Goal: Task Accomplishment & Management: Complete application form

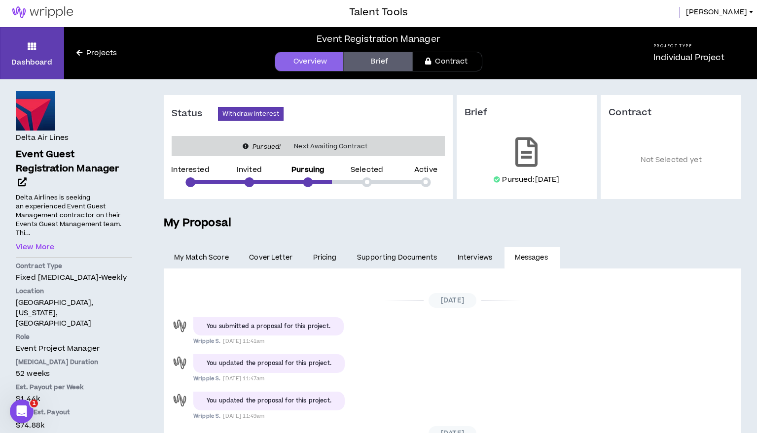
scroll to position [104, 0]
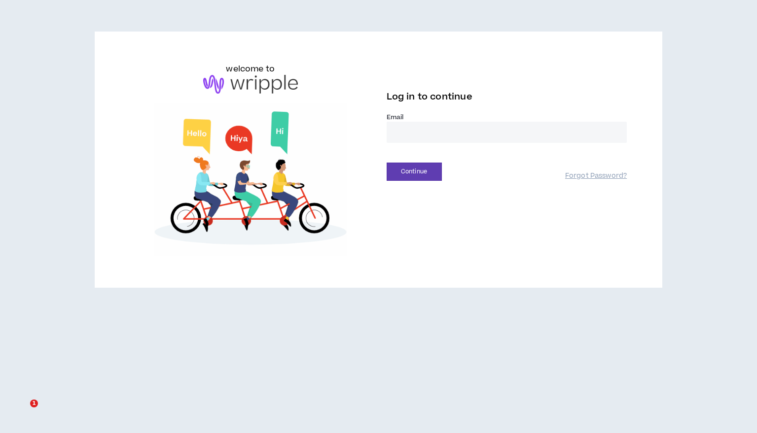
click at [415, 128] on input "email" at bounding box center [507, 132] width 241 height 21
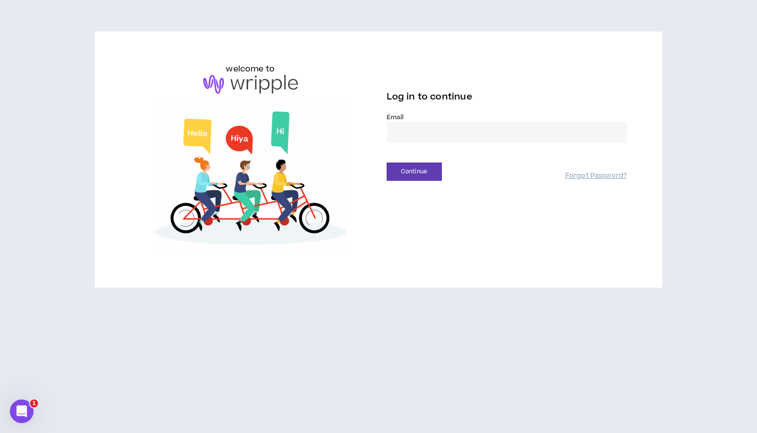
type input "**********"
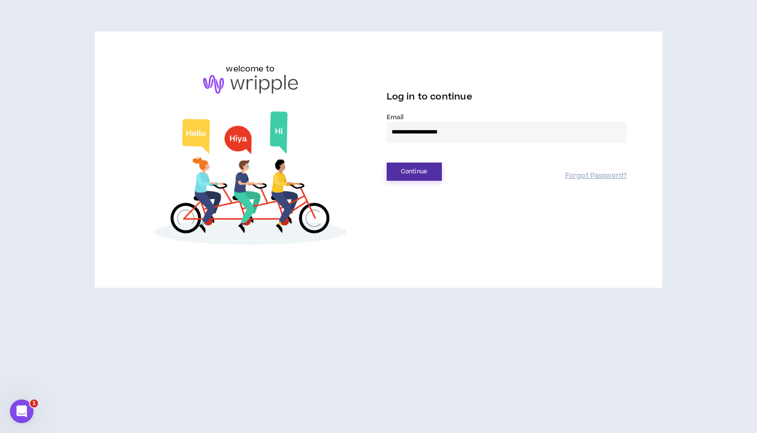
click at [411, 169] on button "Continue" at bounding box center [414, 172] width 55 height 18
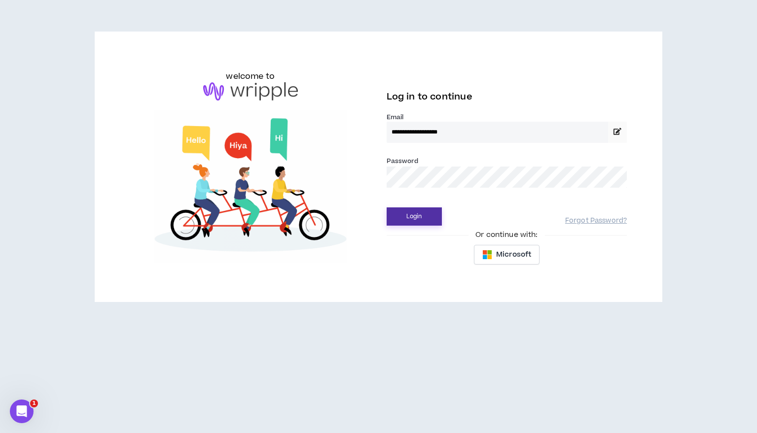
click at [425, 215] on button "Login" at bounding box center [414, 217] width 55 height 18
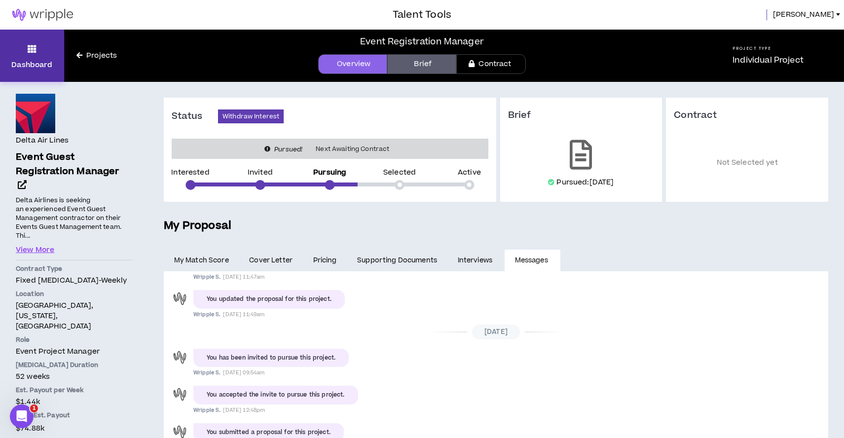
click at [38, 62] on p "Dashboard" at bounding box center [31, 65] width 41 height 10
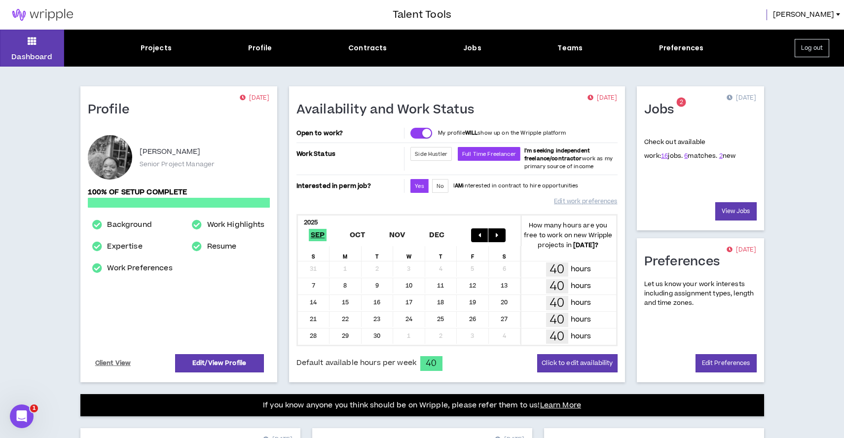
click at [719, 157] on span "2 new" at bounding box center [727, 155] width 17 height 9
click at [719, 156] on link "2" at bounding box center [720, 155] width 3 height 9
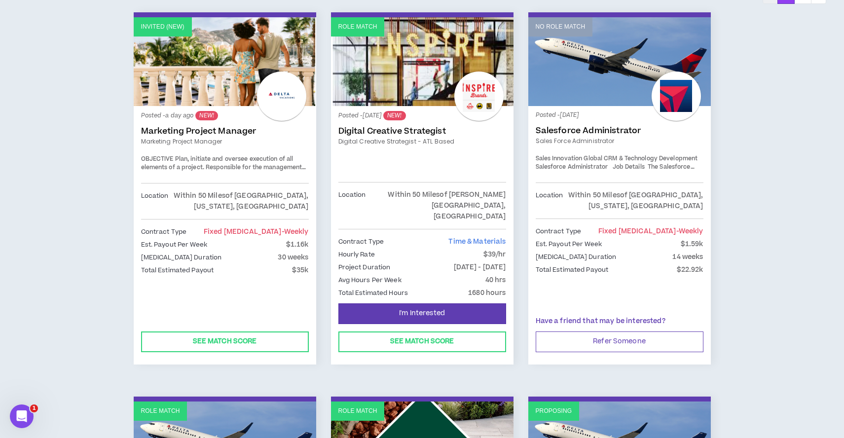
scroll to position [191, 0]
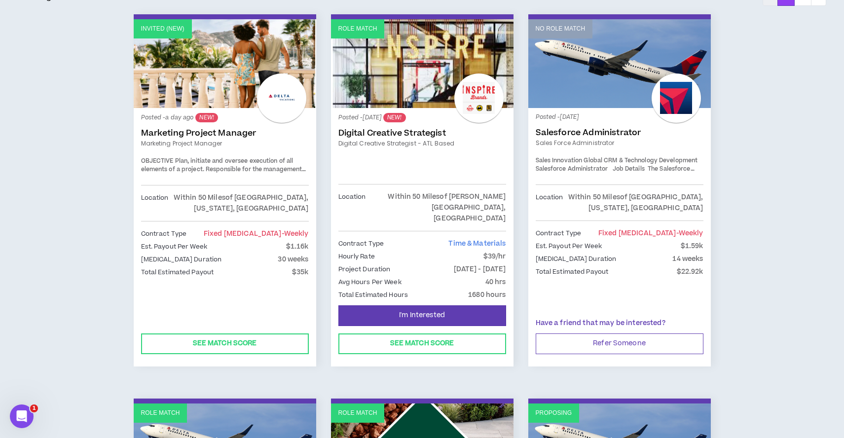
click at [186, 135] on link "Marketing Project Manager" at bounding box center [225, 133] width 168 height 10
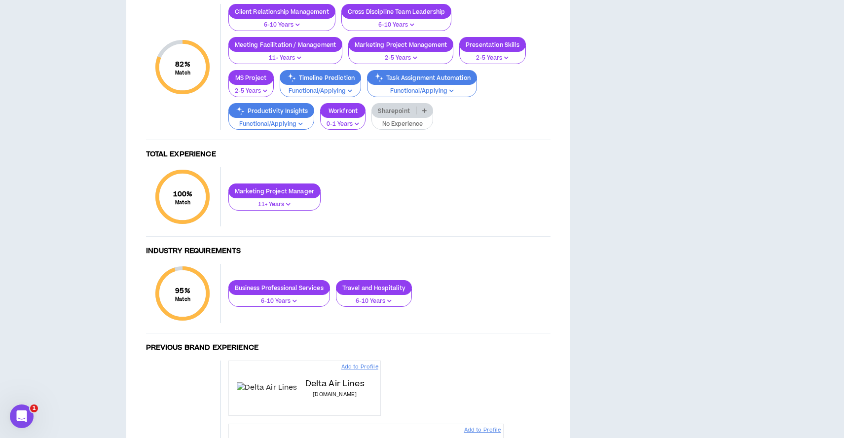
scroll to position [547, 0]
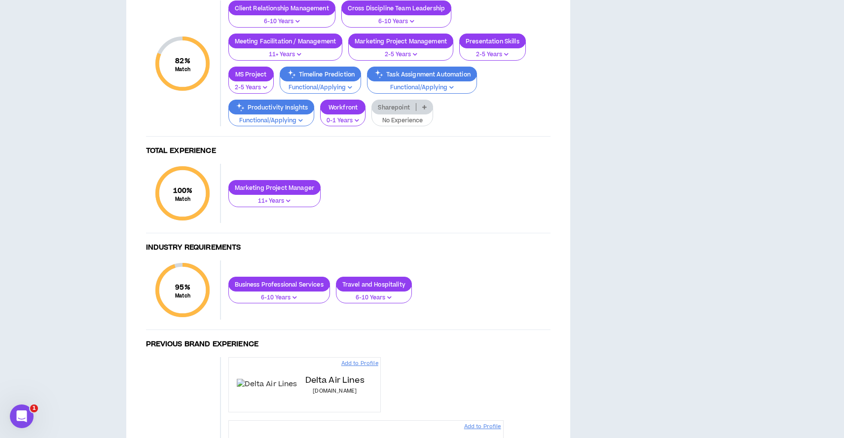
click at [306, 92] on p "Functional/Applying" at bounding box center [320, 87] width 69 height 9
click at [394, 380] on div "Skill Requirements 82 % Match Skill Requirements Client Relationship Management…" at bounding box center [348, 298] width 424 height 645
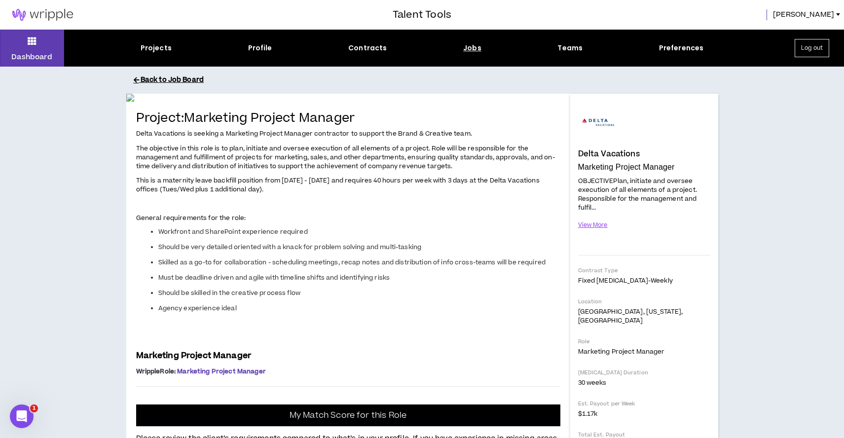
scroll to position [0, 0]
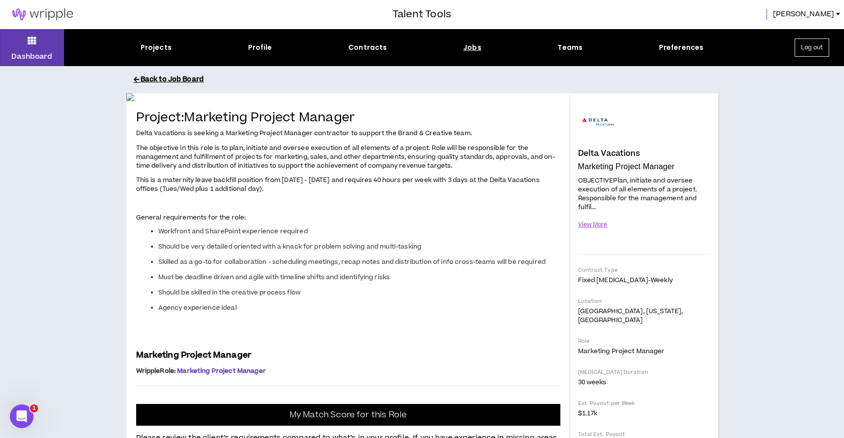
click at [162, 81] on button "Back to Job Board" at bounding box center [430, 79] width 592 height 17
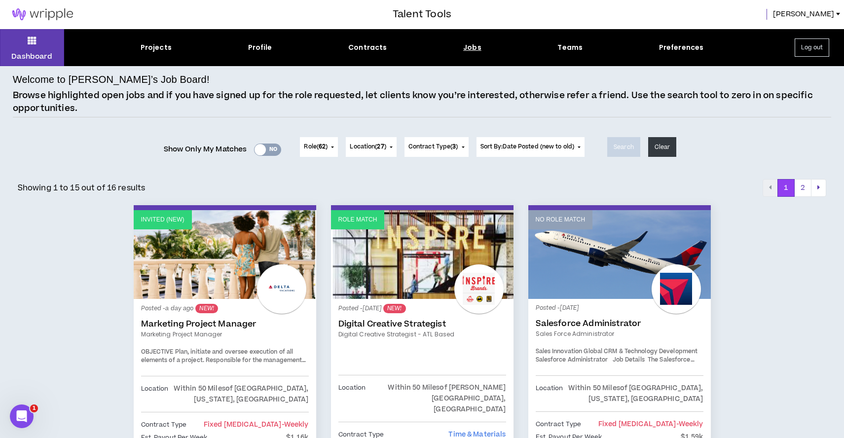
scroll to position [1, 0]
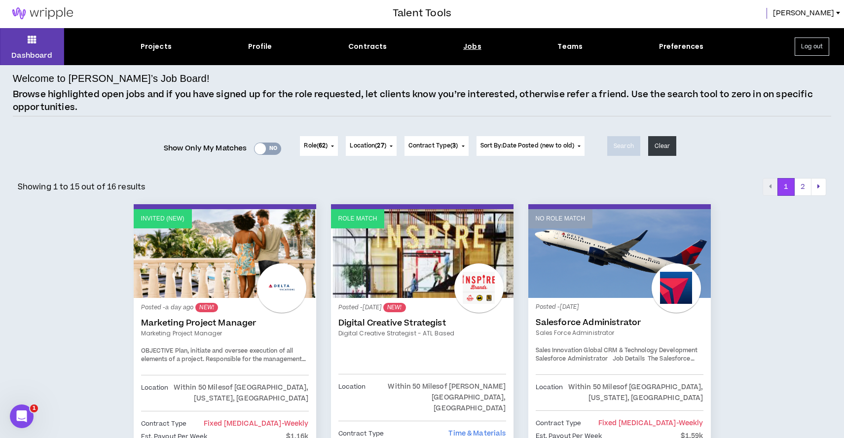
click at [151, 219] on p "Invited (new)" at bounding box center [162, 218] width 43 height 9
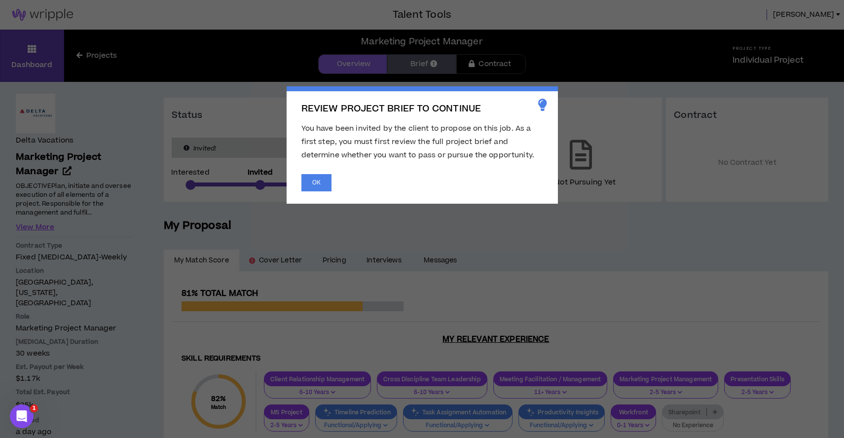
click at [417, 144] on span "You have been invited by the client to propose on this job. As a first step, yo…" at bounding box center [417, 141] width 233 height 37
click at [319, 181] on button "OK" at bounding box center [316, 182] width 30 height 17
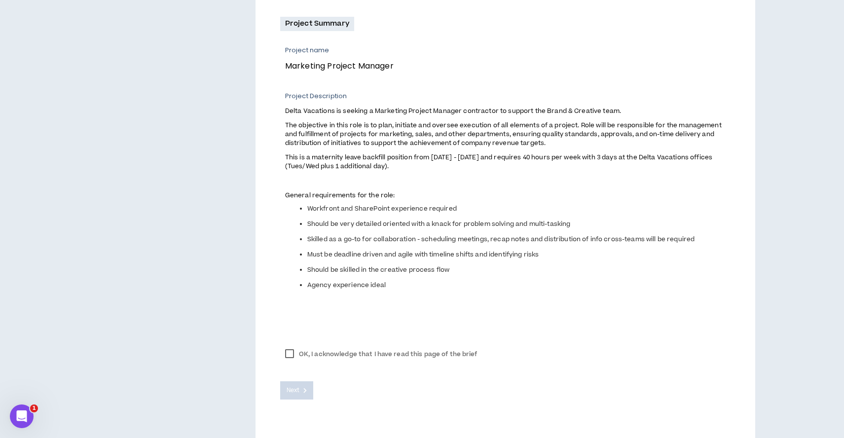
scroll to position [343, 0]
click at [290, 357] on label "OK, I acknowledge that I have read this page of the brief" at bounding box center [381, 353] width 202 height 15
click at [290, 388] on span "Next" at bounding box center [293, 389] width 13 height 9
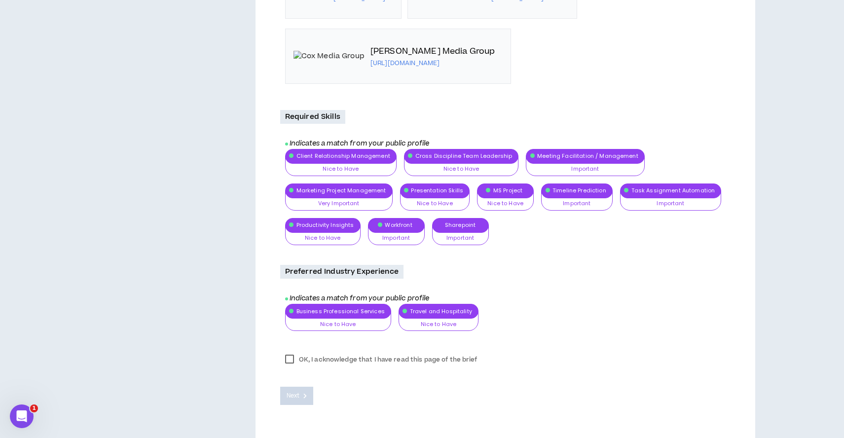
scroll to position [1171, 0]
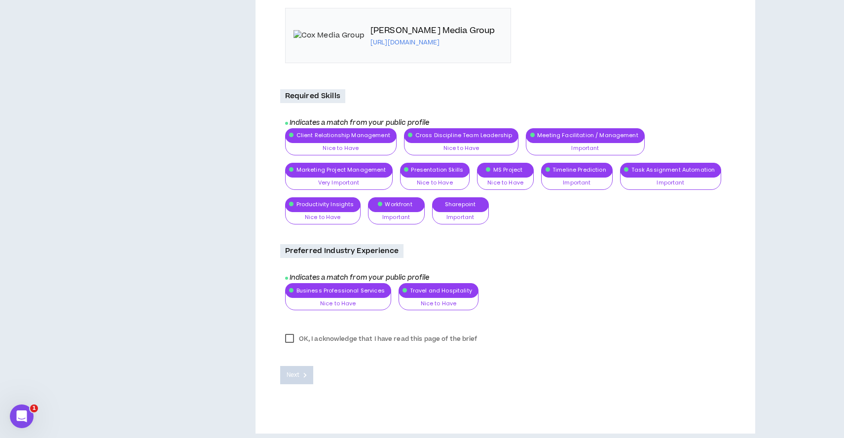
click at [286, 334] on label "OK, I acknowledge that I have read this page of the brief" at bounding box center [381, 338] width 202 height 15
click at [292, 370] on span "Next" at bounding box center [293, 374] width 13 height 9
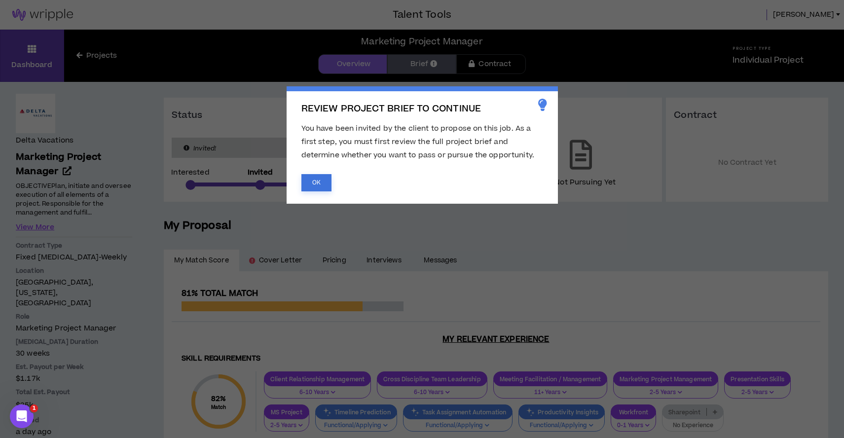
click at [317, 182] on button "OK" at bounding box center [316, 182] width 30 height 17
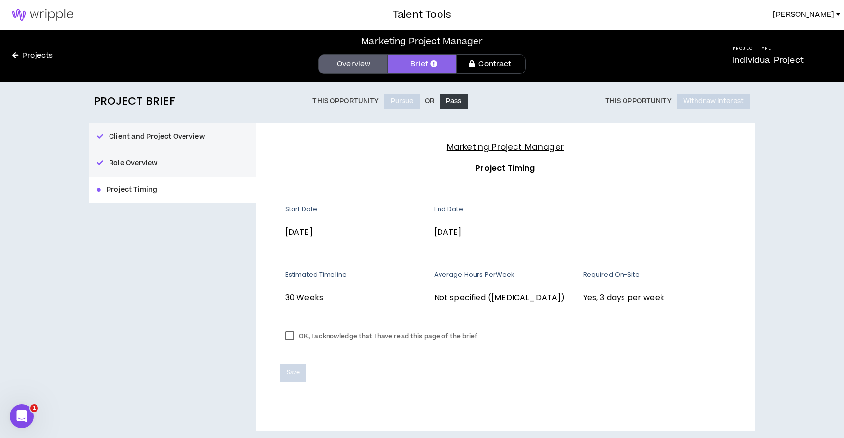
scroll to position [3, 0]
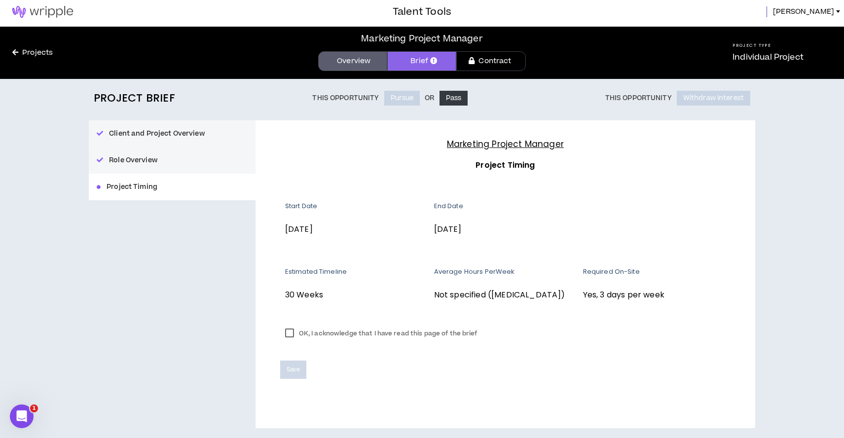
click at [362, 60] on link "Overview" at bounding box center [352, 61] width 69 height 20
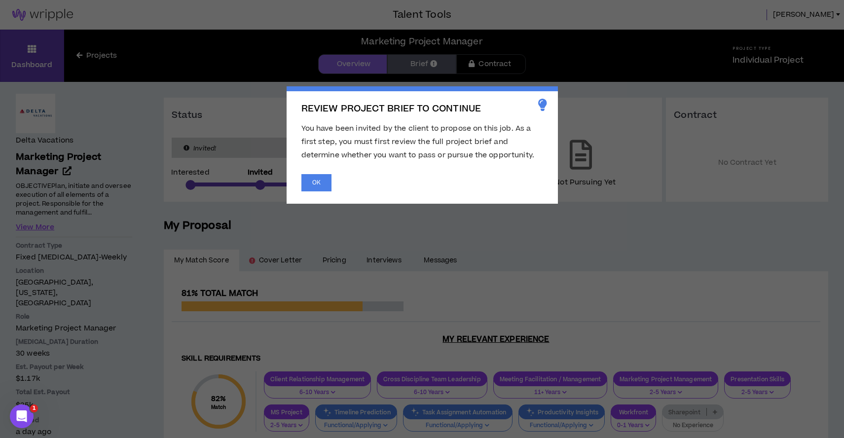
drag, startPoint x: 313, startPoint y: 192, endPoint x: 318, endPoint y: 207, distance: 15.6
click at [313, 192] on div "REVIEW PROJECT BRIEF TO CONTINUE You have been invited by the client to propose…" at bounding box center [422, 144] width 271 height 117
click at [316, 186] on button "OK" at bounding box center [316, 182] width 30 height 17
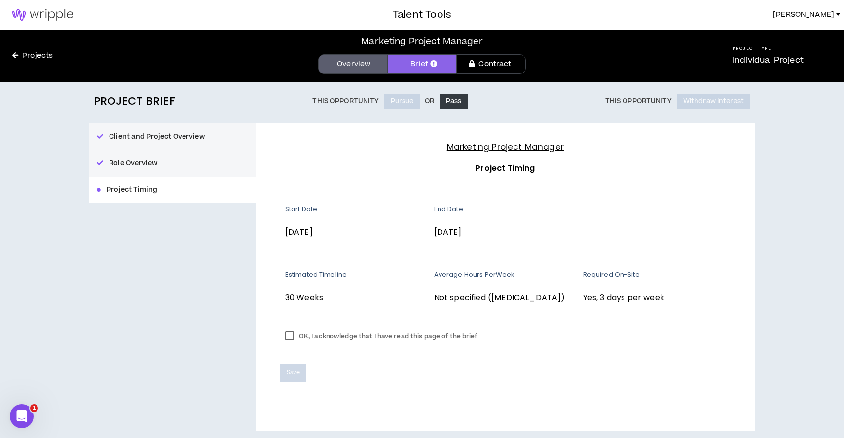
scroll to position [3, 0]
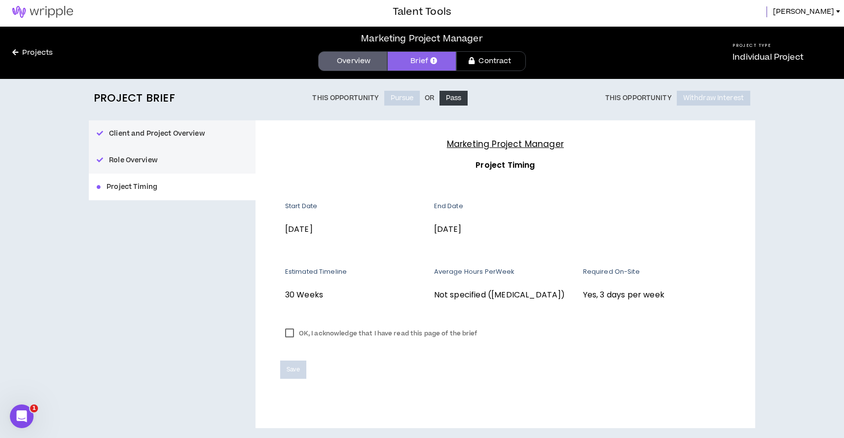
click at [290, 336] on label "OK, I acknowledge that I have read this page of the brief" at bounding box center [381, 333] width 202 height 15
click at [293, 371] on span "Save" at bounding box center [293, 369] width 13 height 9
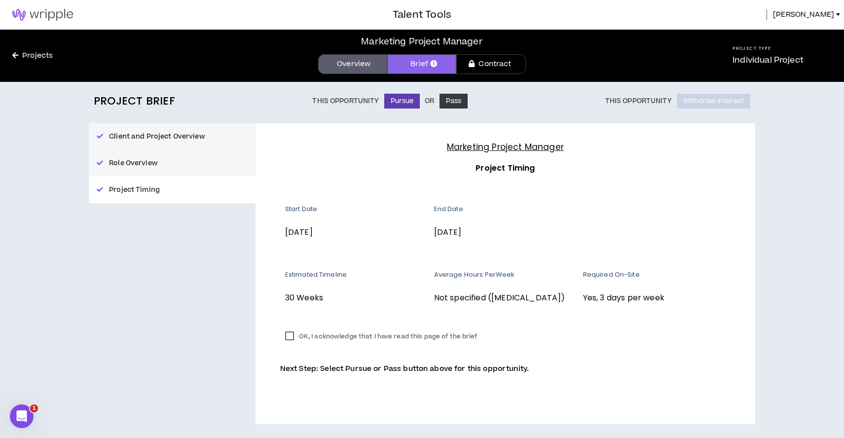
scroll to position [0, 0]
click at [406, 98] on button "Pursue" at bounding box center [402, 101] width 36 height 15
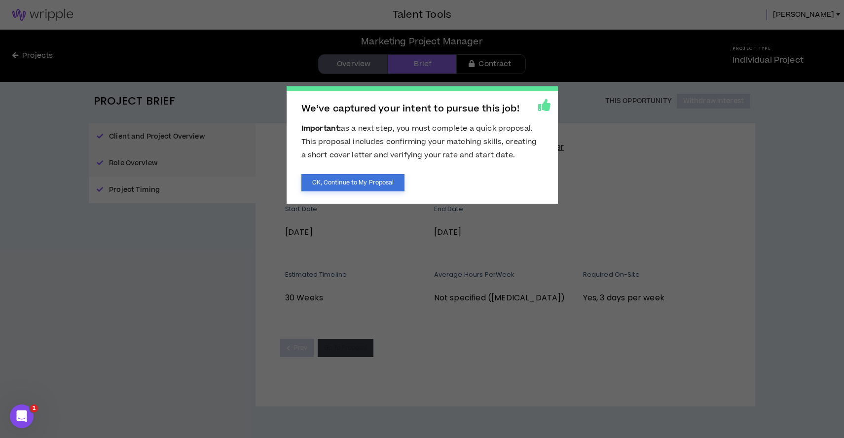
click at [343, 187] on button "OK, Continue to My Proposal" at bounding box center [353, 182] width 104 height 17
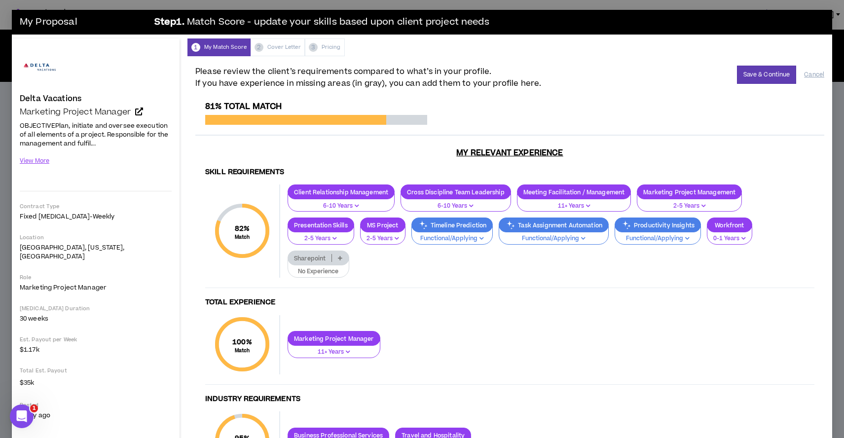
click at [325, 260] on p "Sharepoint" at bounding box center [309, 257] width 43 height 7
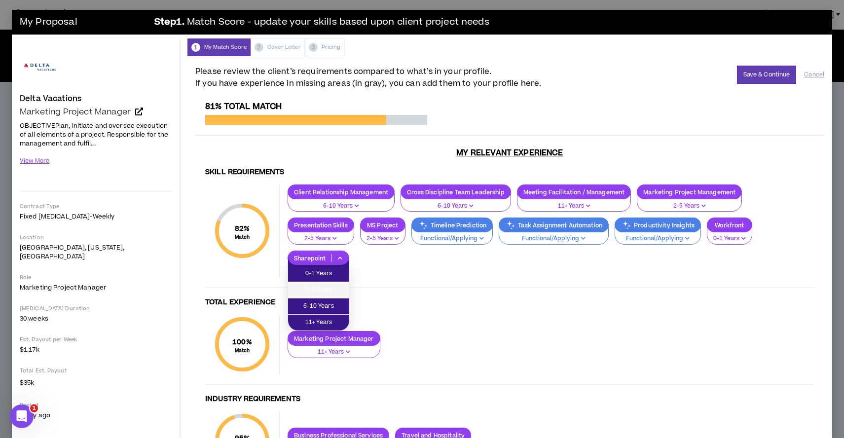
click at [324, 285] on span "2-5 Years" at bounding box center [318, 290] width 49 height 11
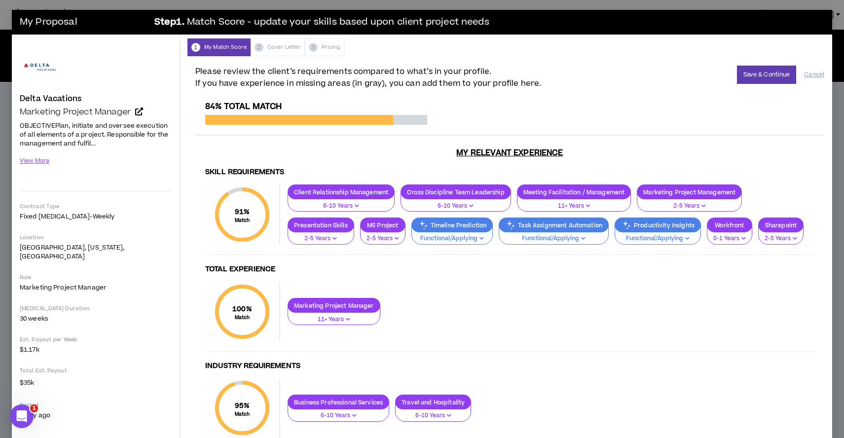
scroll to position [0, 0]
click at [275, 47] on div "1 My Match Score 2 Cover Letter 3 Pricing" at bounding box center [509, 47] width 645 height 18
click at [756, 78] on button "Save & Continue" at bounding box center [767, 74] width 60 height 18
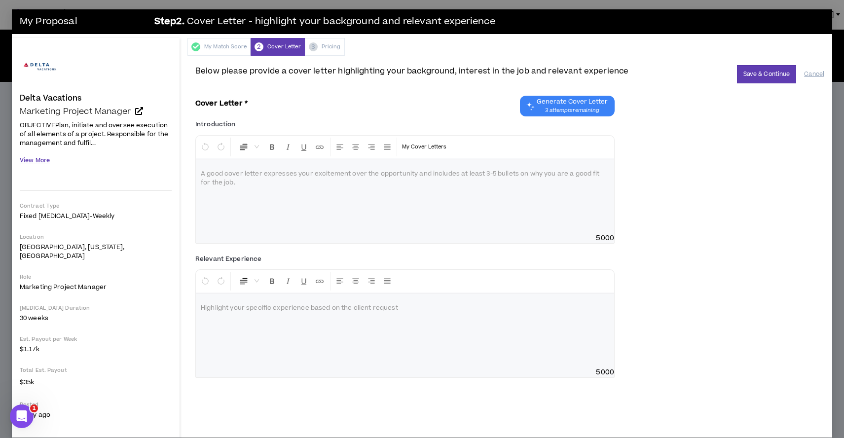
click at [39, 163] on button "View More" at bounding box center [35, 160] width 30 height 17
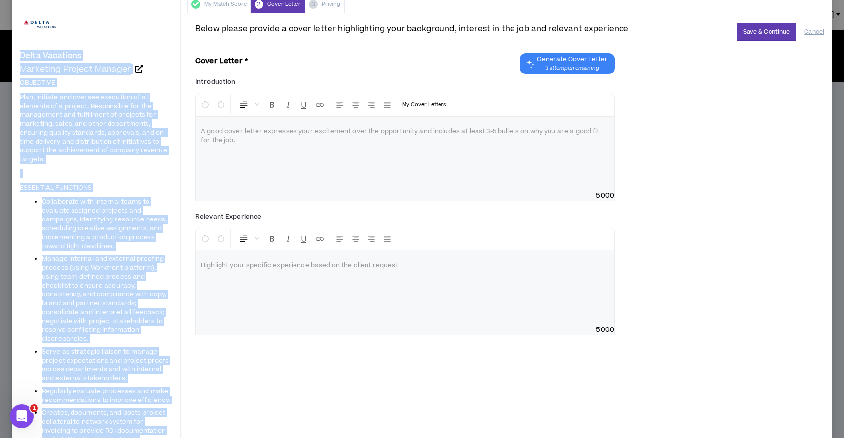
scroll to position [21, 0]
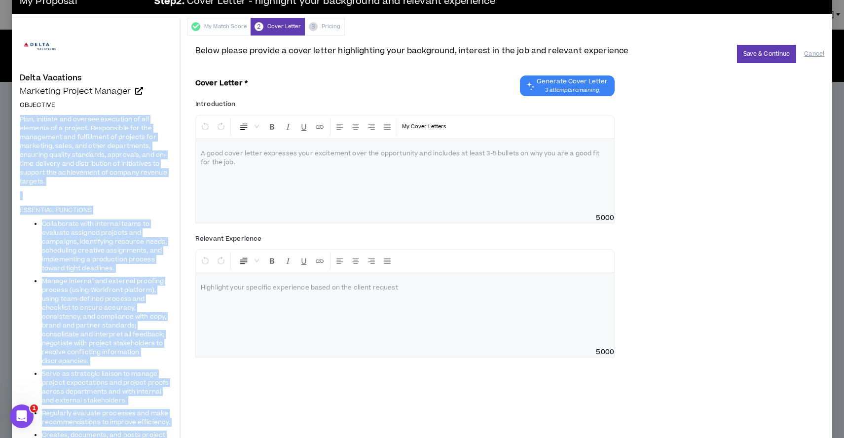
drag, startPoint x: 115, startPoint y: 256, endPoint x: 36, endPoint y: 128, distance: 149.9
copy span "lan, initiate and oversee execution of all elements of a project. Responsible f…"
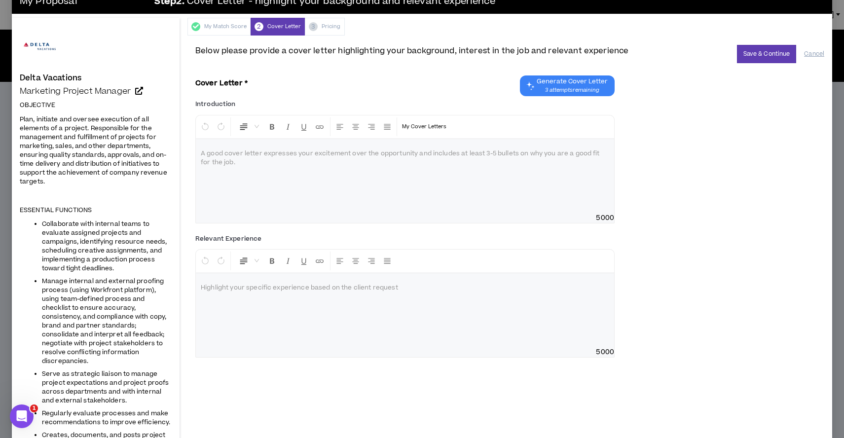
drag, startPoint x: 201, startPoint y: 205, endPoint x: 164, endPoint y: 201, distance: 37.2
click at [200, 205] on div at bounding box center [405, 176] width 418 height 74
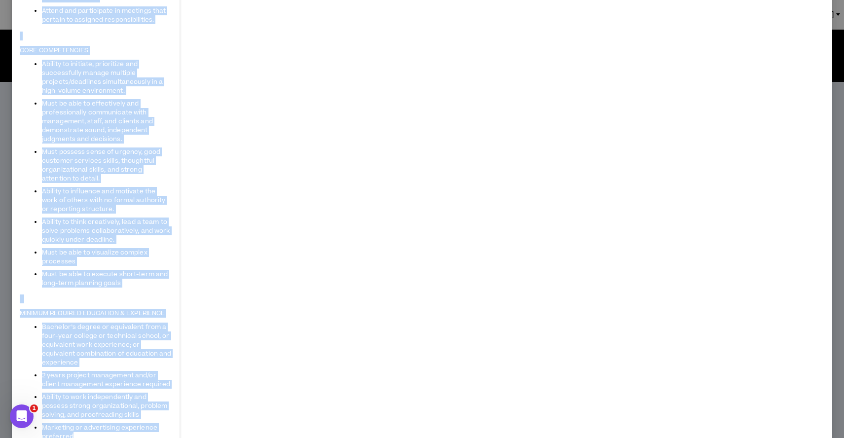
scroll to position [640, 0]
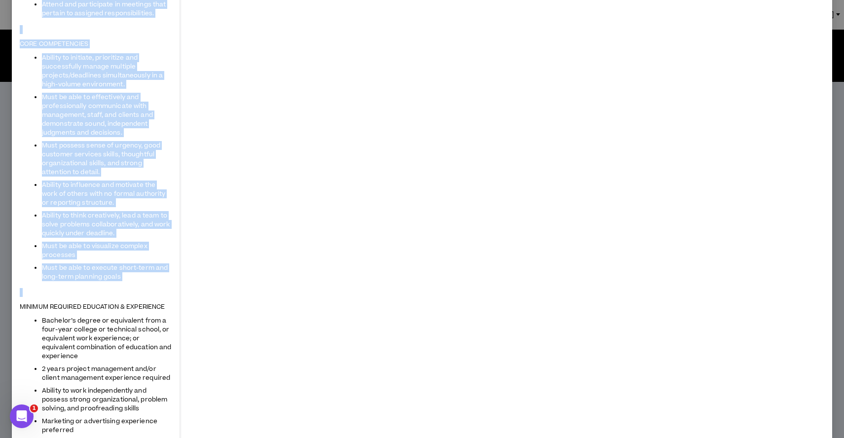
drag, startPoint x: 21, startPoint y: 171, endPoint x: 153, endPoint y: 291, distance: 178.7
click at [153, 291] on span "OBJECTIVE Plan, initiate and oversee execution of all elements of a project. Re…" at bounding box center [96, 20] width 152 height 1081
copy span "ESSENTIAL FUNCTIONS Collaborate with internal teams to evaluate assigned projec…"
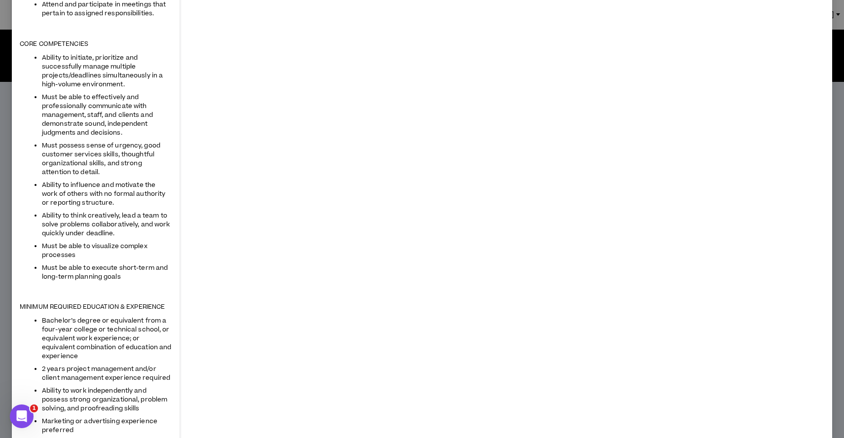
click at [162, 187] on li "Ability to influence and motivate the work of others with no formal authority o…" at bounding box center [107, 193] width 130 height 27
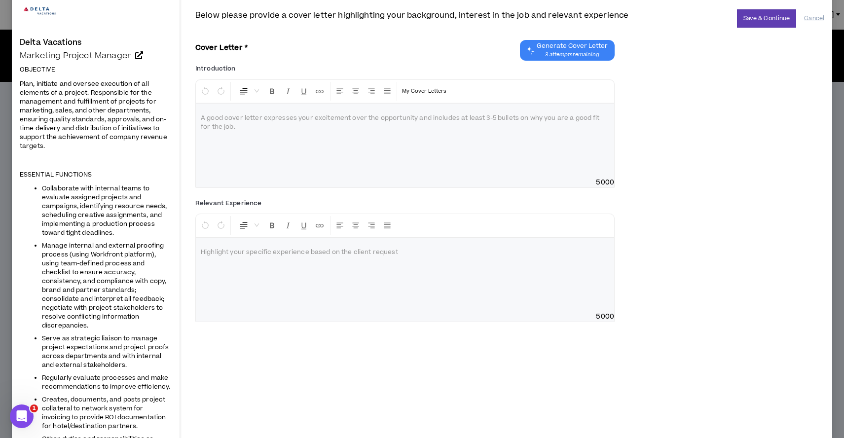
scroll to position [0, 0]
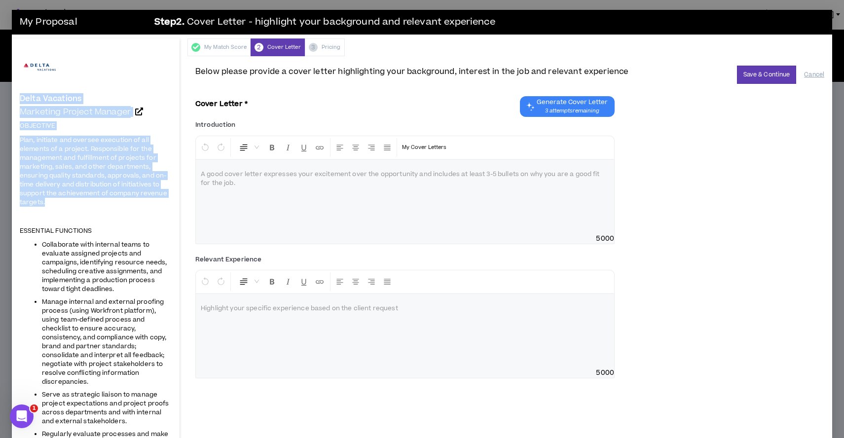
drag, startPoint x: 20, startPoint y: 95, endPoint x: 68, endPoint y: 201, distance: 116.5
copy div "Delta Vacations Marketing Project Manager OBJECTIVE Plan, initiate and oversee …"
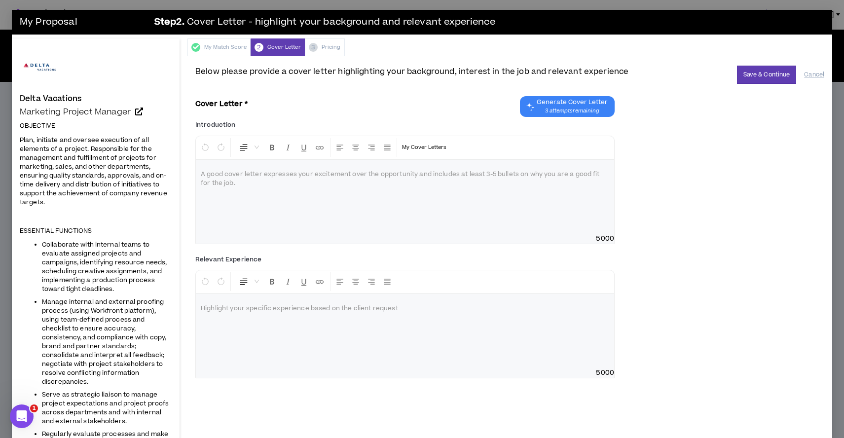
click at [243, 190] on div at bounding box center [405, 197] width 418 height 74
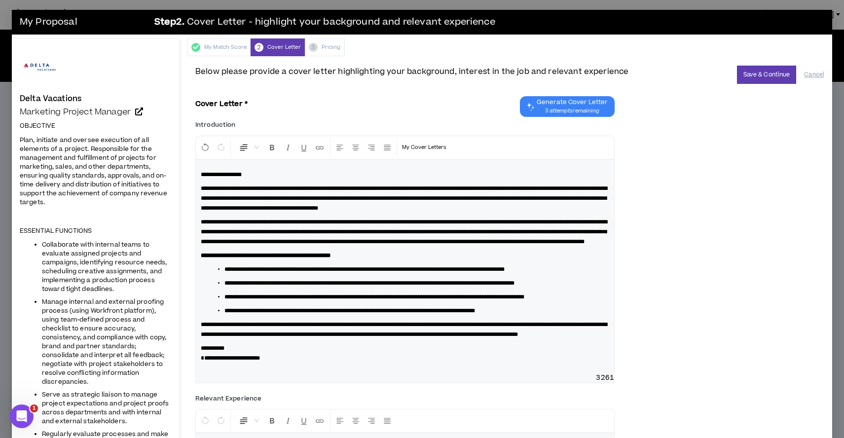
click at [302, 201] on span "**********" at bounding box center [404, 198] width 406 height 26
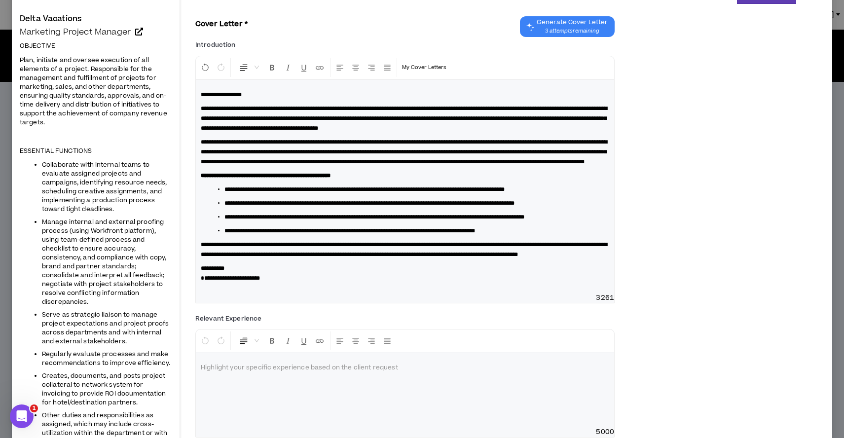
scroll to position [93, 0]
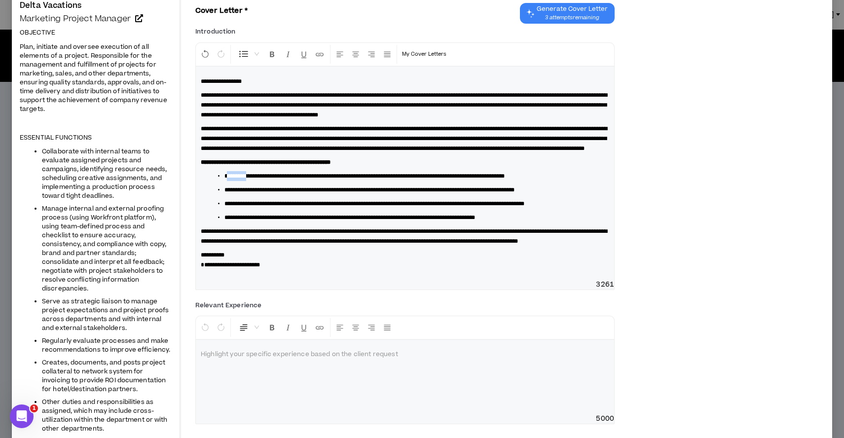
drag, startPoint x: 254, startPoint y: 186, endPoint x: 230, endPoint y: 185, distance: 24.2
click at [230, 179] on span "**********" at bounding box center [364, 176] width 280 height 6
click at [266, 244] on span "**********" at bounding box center [404, 236] width 406 height 16
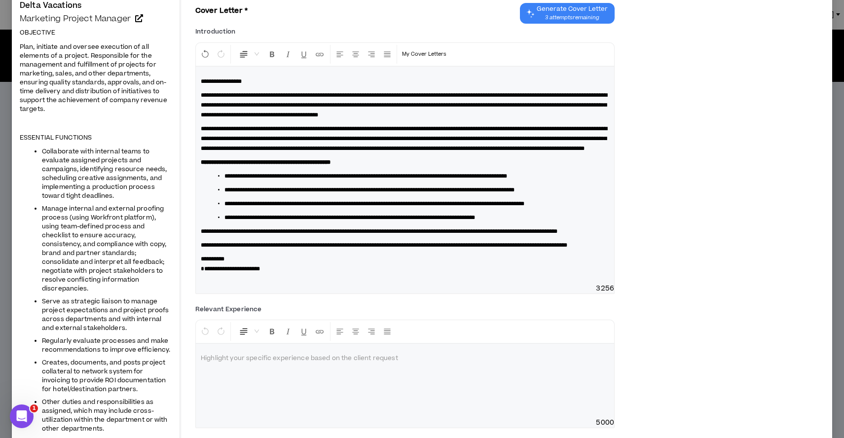
click at [203, 272] on span "**********" at bounding box center [230, 269] width 59 height 6
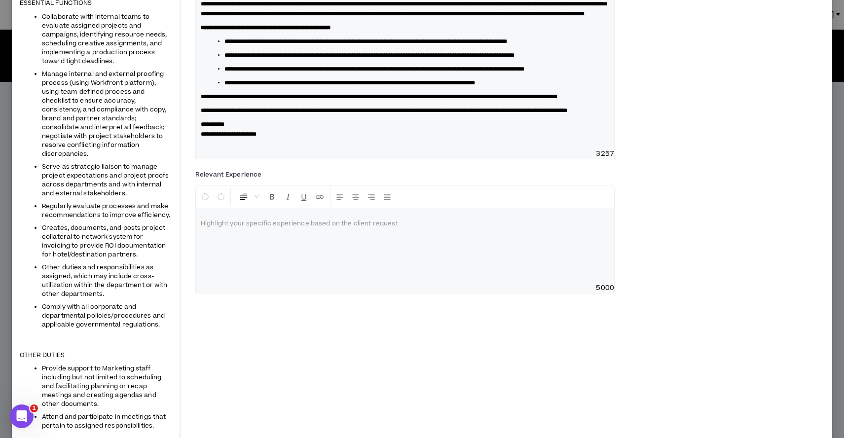
scroll to position [252, 0]
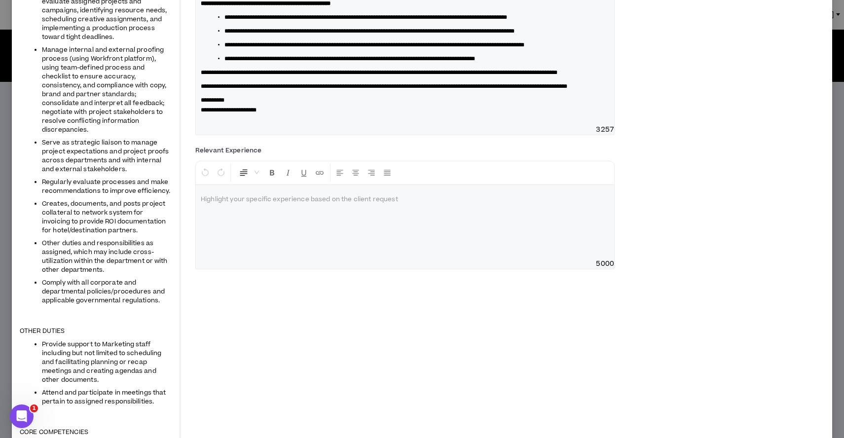
drag, startPoint x: 425, startPoint y: 240, endPoint x: 229, endPoint y: 242, distance: 195.8
click at [230, 205] on p at bounding box center [405, 200] width 408 height 10
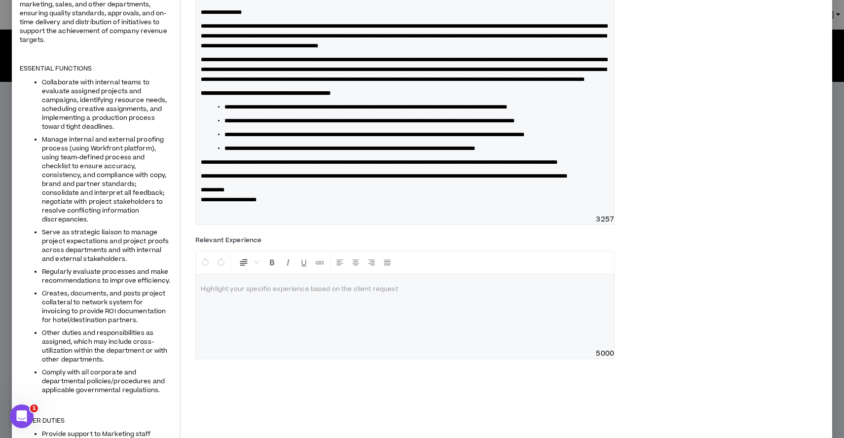
scroll to position [158, 0]
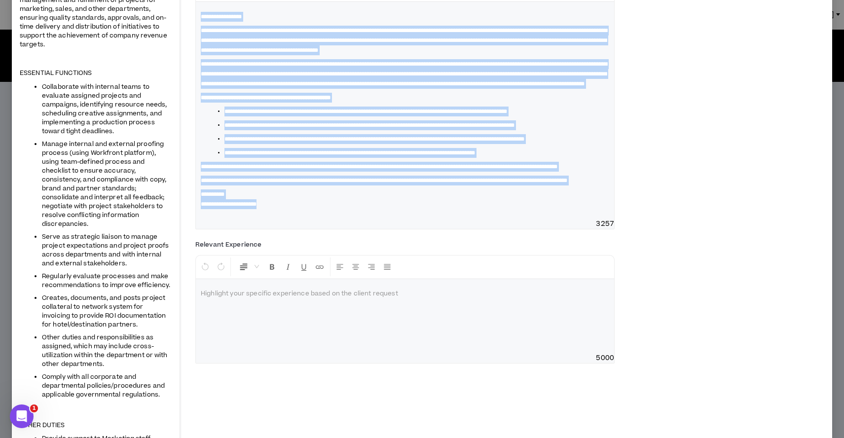
drag, startPoint x: 309, startPoint y: 248, endPoint x: 214, endPoint y: 38, distance: 230.0
click at [207, 11] on div "**********" at bounding box center [405, 110] width 418 height 217
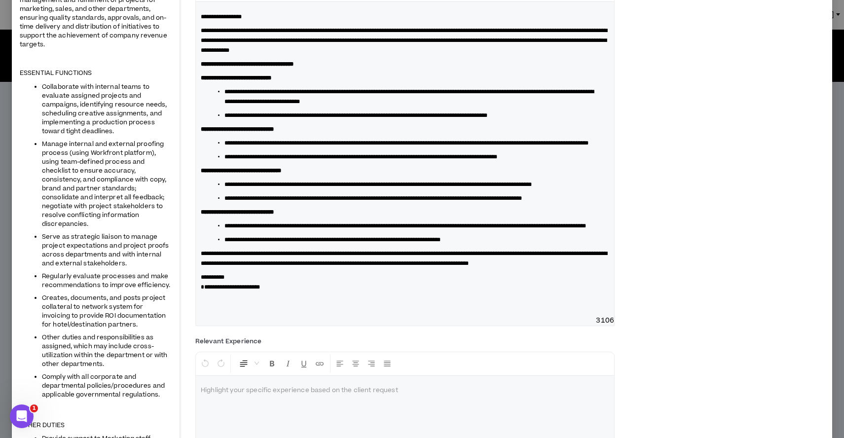
click at [293, 292] on p "**********" at bounding box center [405, 282] width 408 height 20
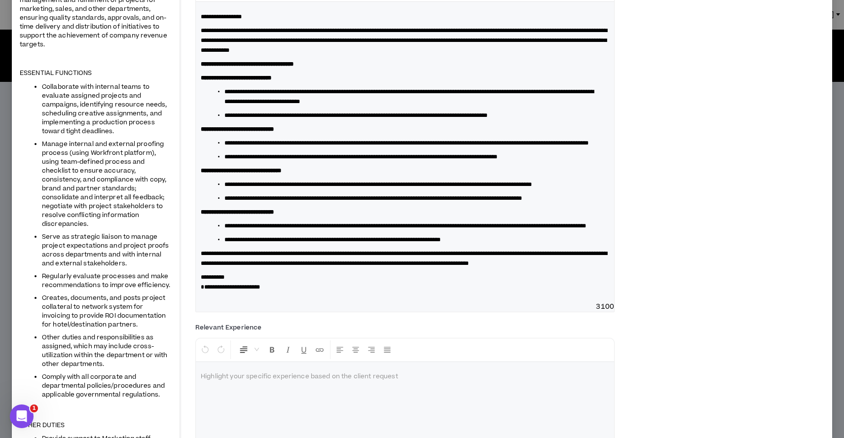
drag, startPoint x: 205, startPoint y: 336, endPoint x: 207, endPoint y: 344, distance: 8.3
click at [205, 290] on span "**********" at bounding box center [230, 287] width 59 height 6
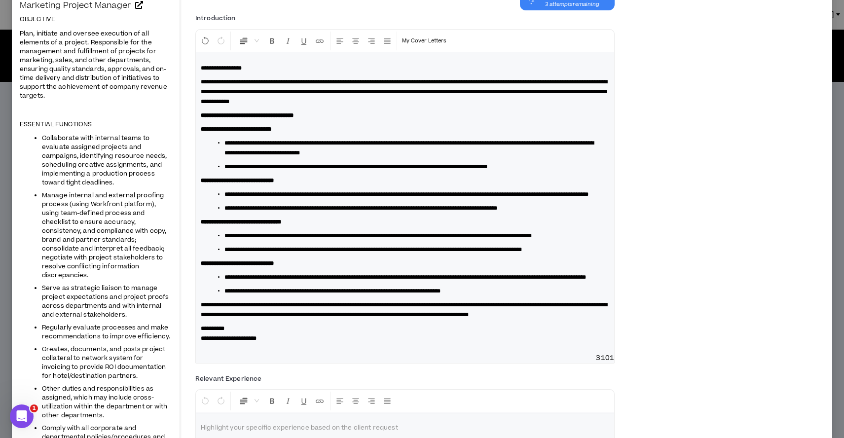
scroll to position [106, 0]
click at [256, 281] on span "**********" at bounding box center [404, 278] width 361 height 6
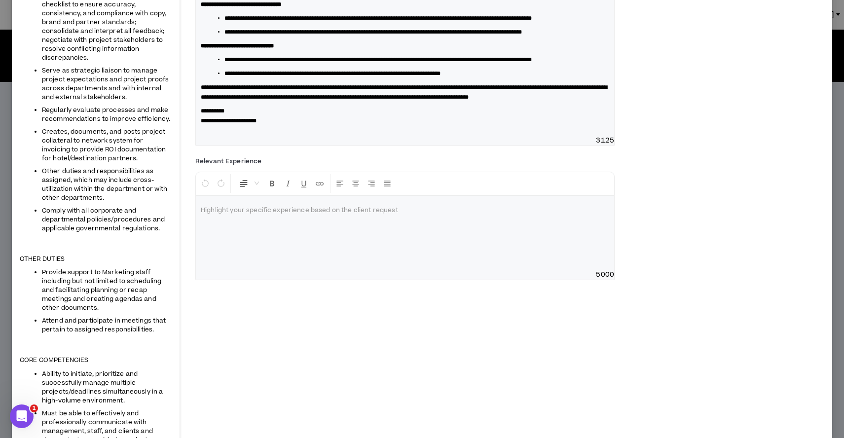
scroll to position [325, 0]
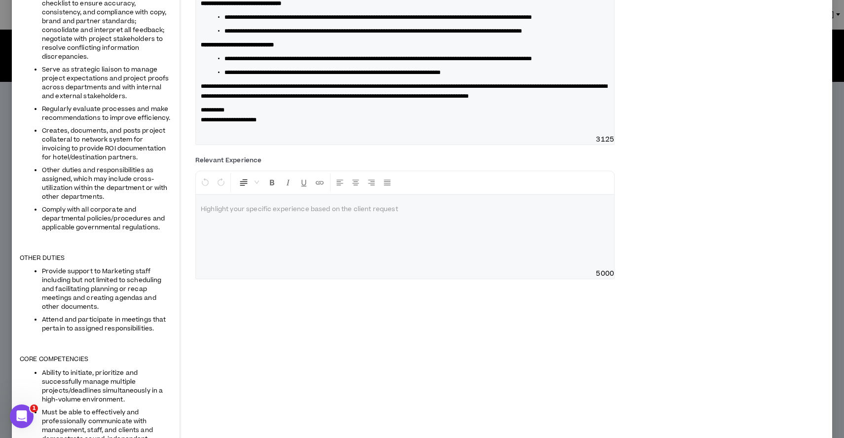
click at [223, 269] on div at bounding box center [405, 232] width 418 height 74
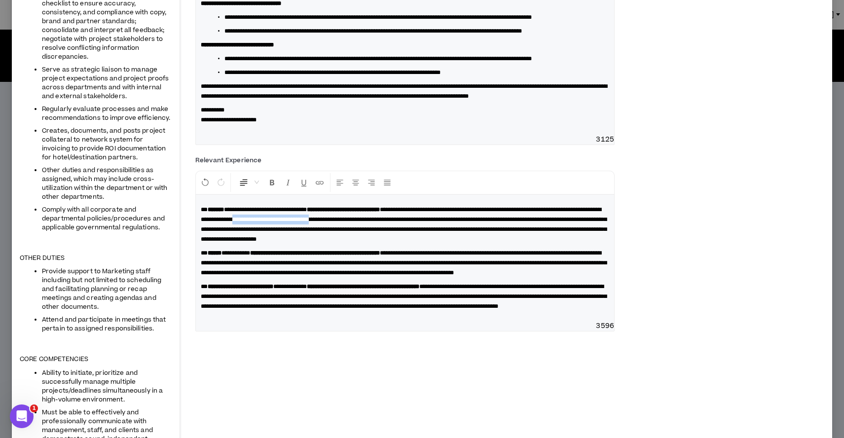
drag, startPoint x: 367, startPoint y: 271, endPoint x: 472, endPoint y: 271, distance: 105.0
click at [472, 242] on span "**********" at bounding box center [404, 225] width 406 height 36
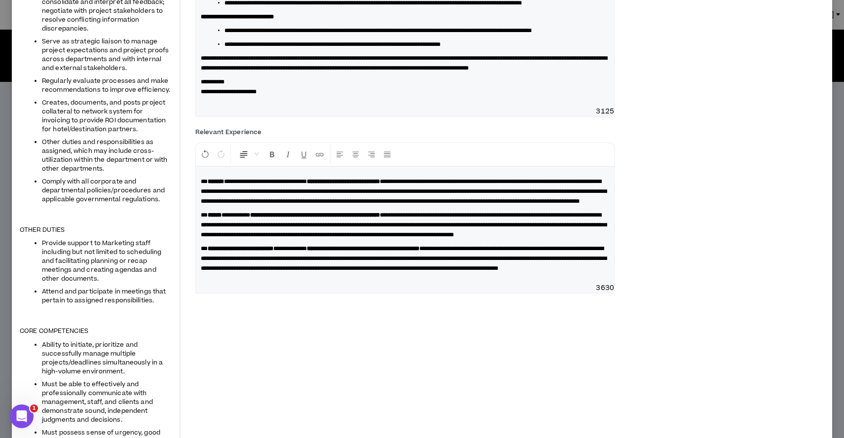
scroll to position [358, 0]
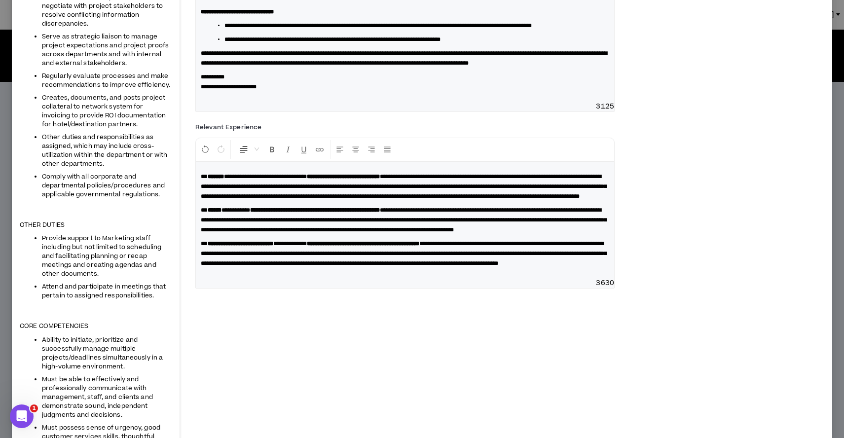
click at [267, 213] on strong "**********" at bounding box center [315, 210] width 130 height 6
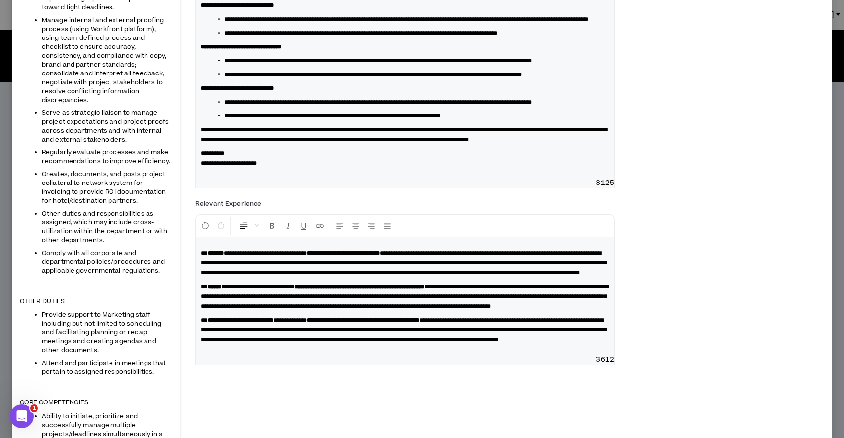
scroll to position [0, 0]
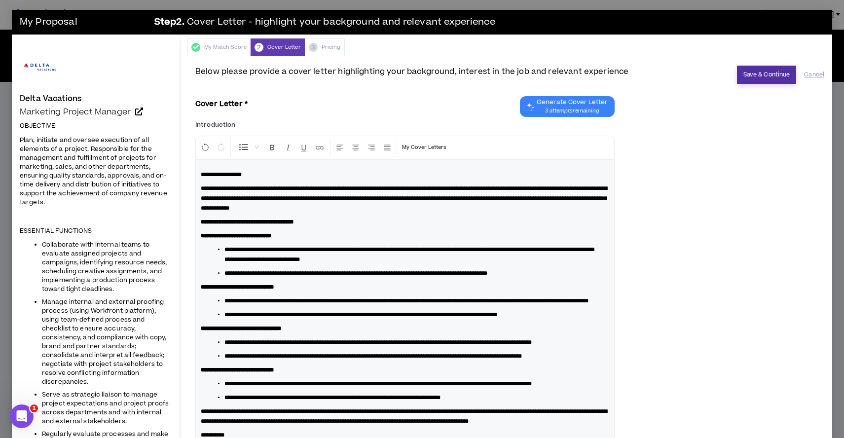
click at [739, 72] on button "Save & Continue" at bounding box center [767, 75] width 60 height 18
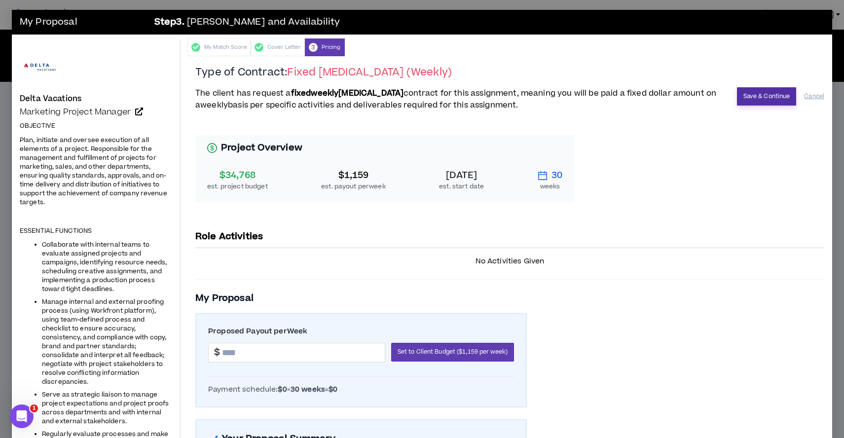
click at [756, 95] on button "Save & Continue" at bounding box center [767, 96] width 60 height 18
